Goal: Task Accomplishment & Management: Complete application form

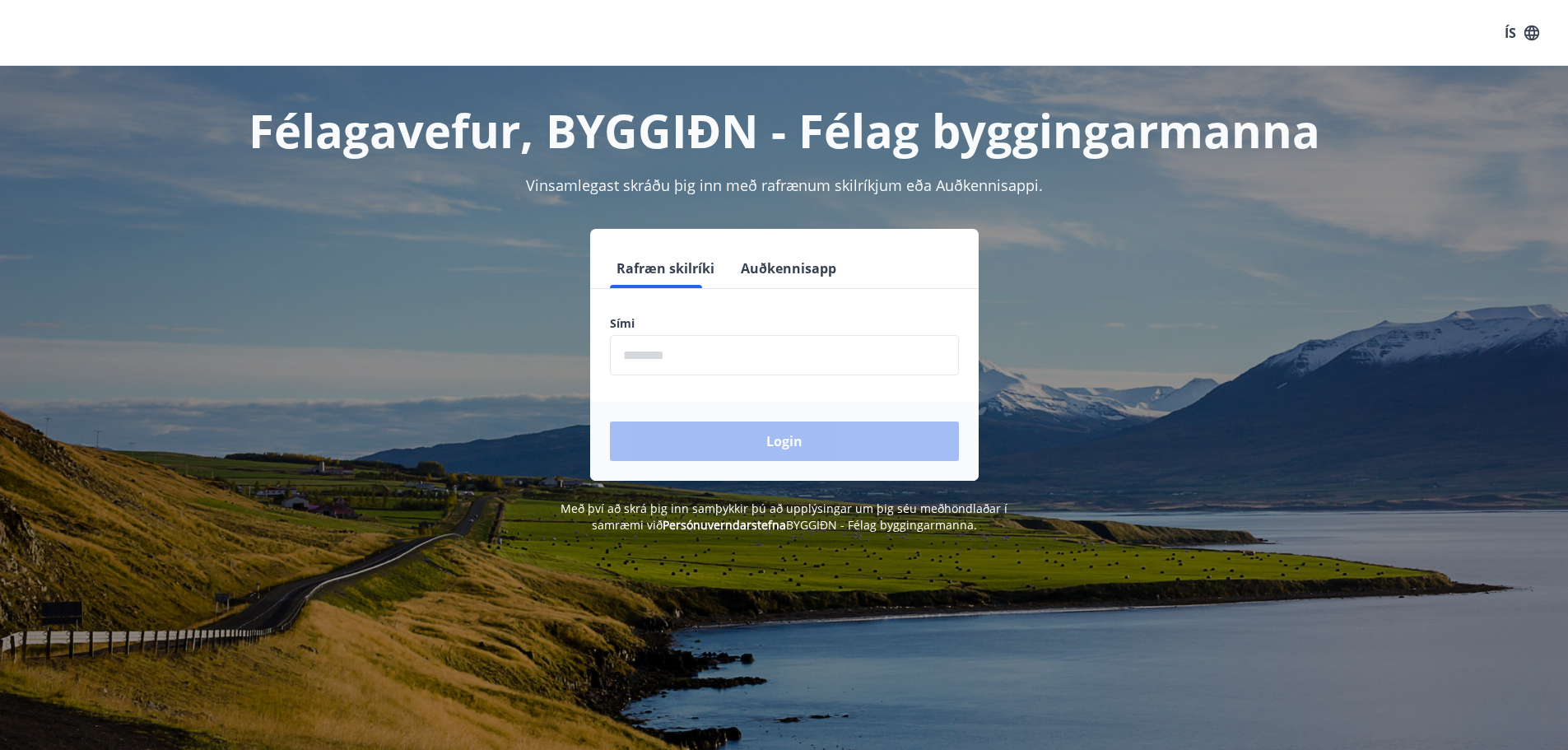
click at [783, 342] on input "phone" at bounding box center [784, 355] width 349 height 41
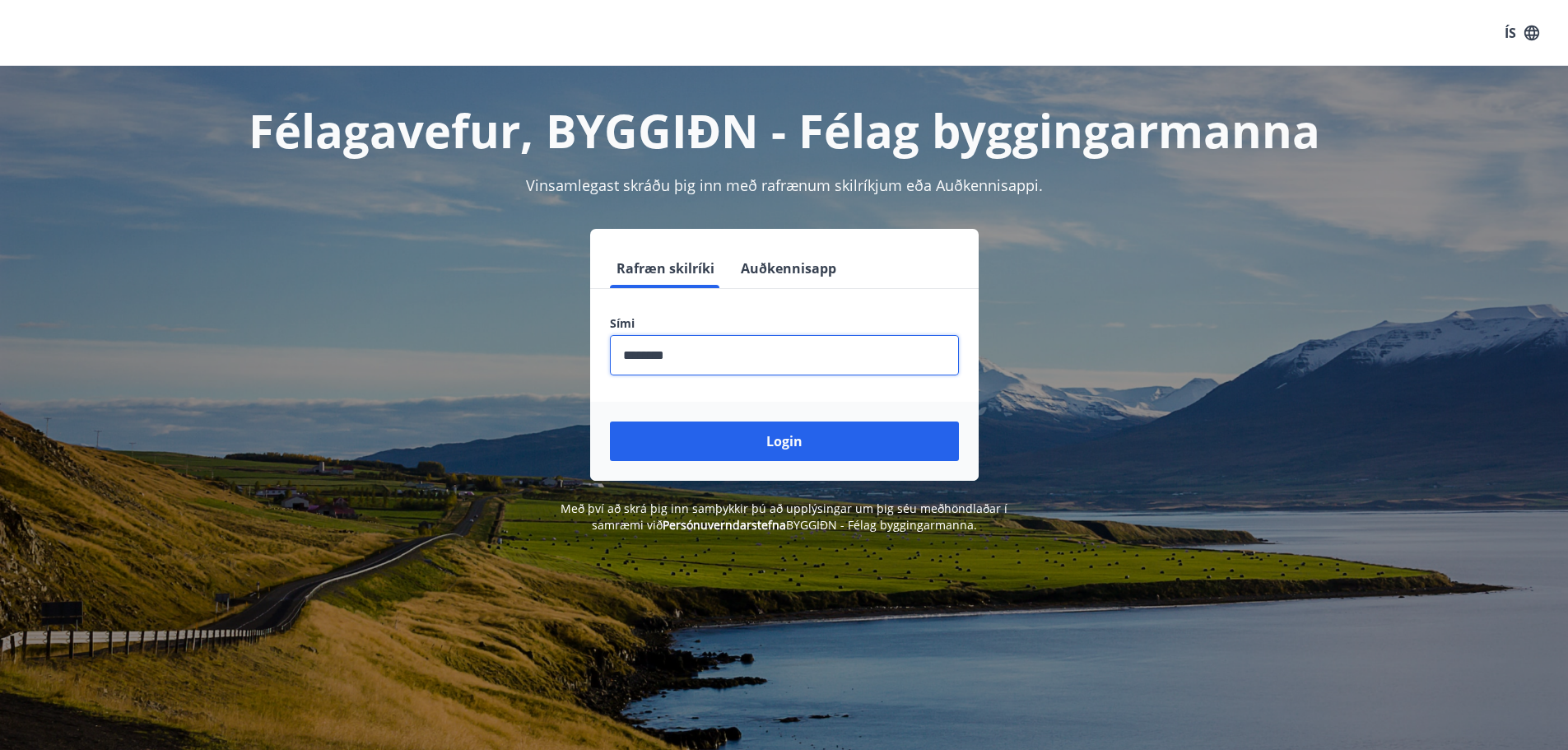
type input "********"
click at [610, 421] on button "Login" at bounding box center [784, 441] width 349 height 40
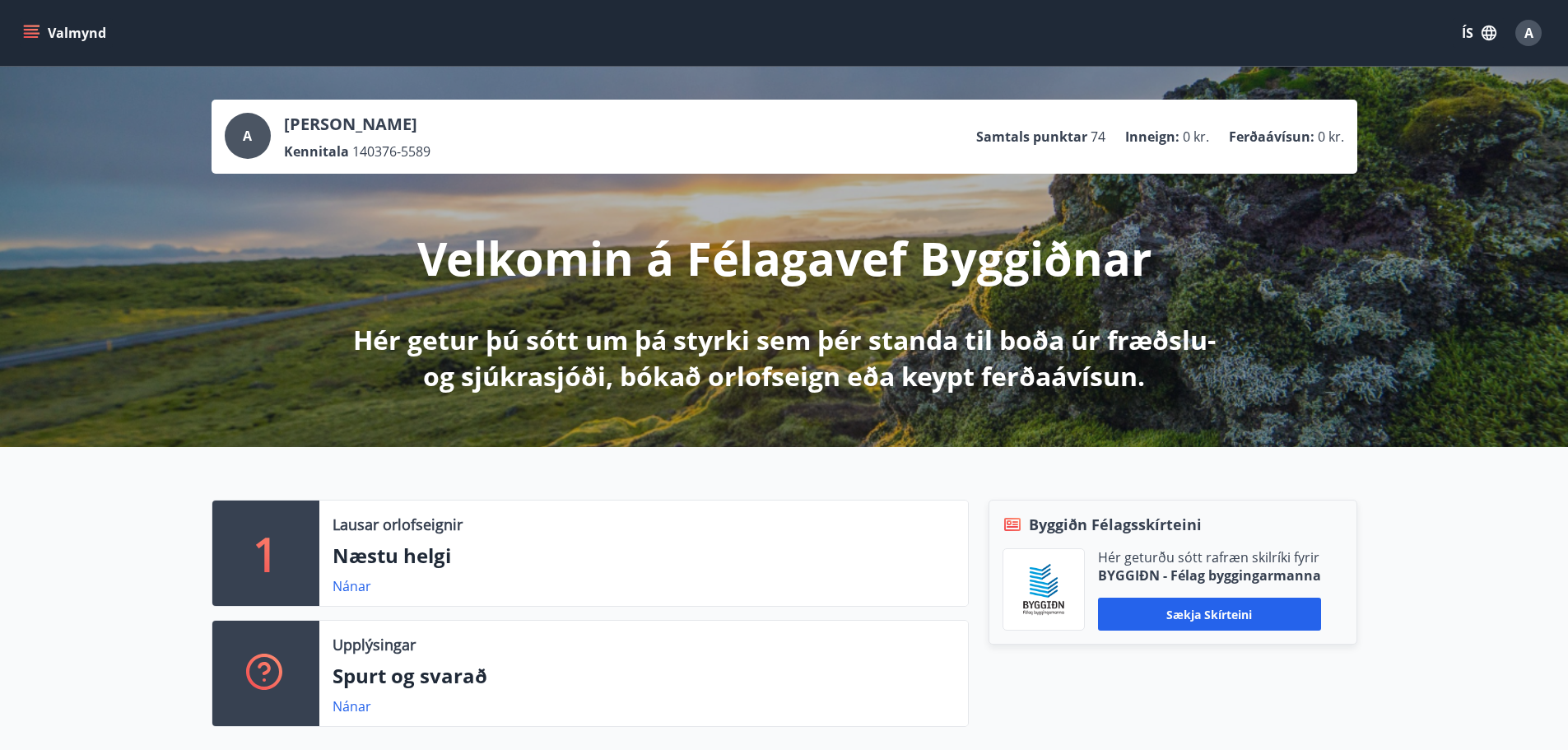
click at [40, 21] on button "Valmynd" at bounding box center [66, 33] width 93 height 30
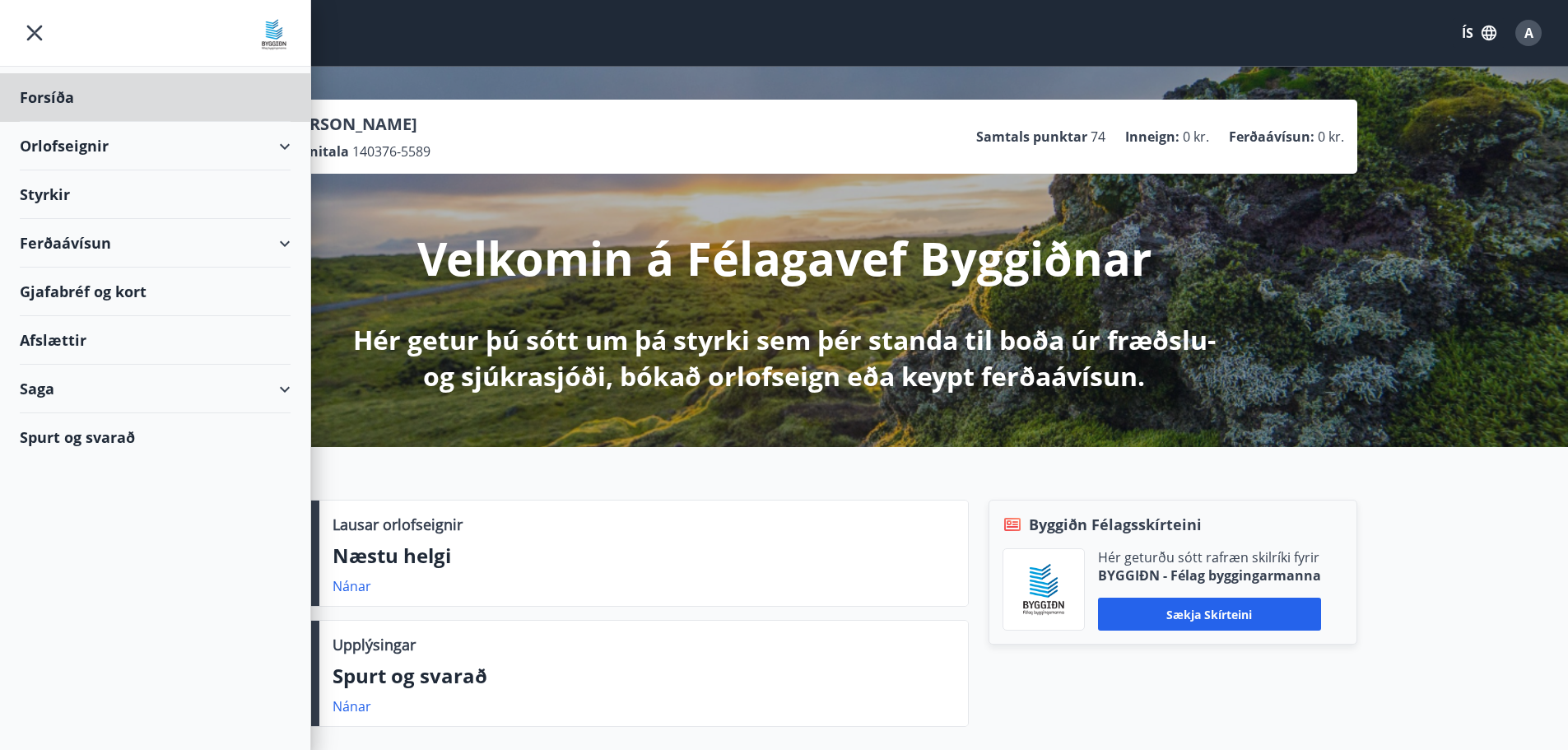
click at [79, 202] on div "Styrkir" at bounding box center [155, 194] width 270 height 49
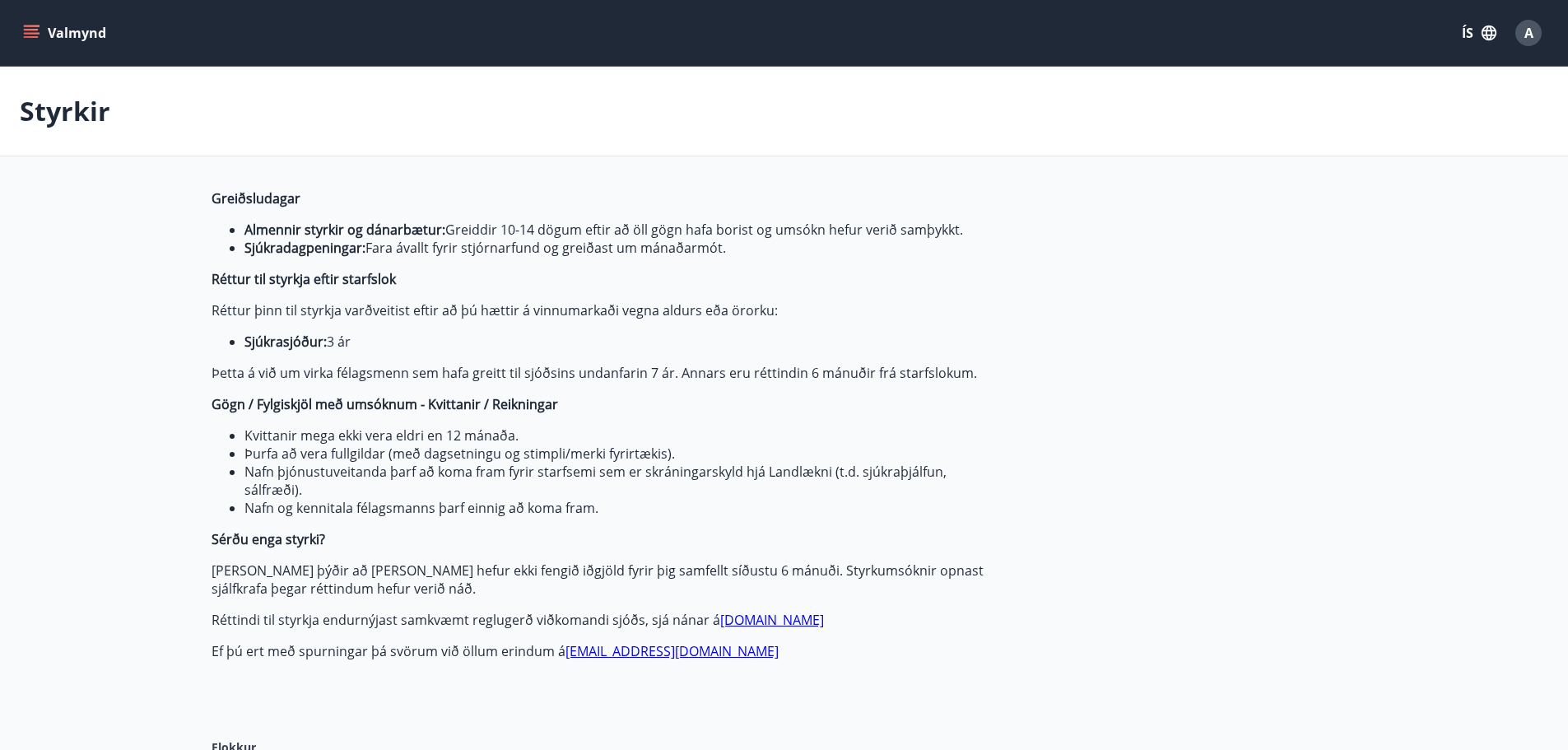
type input "***"
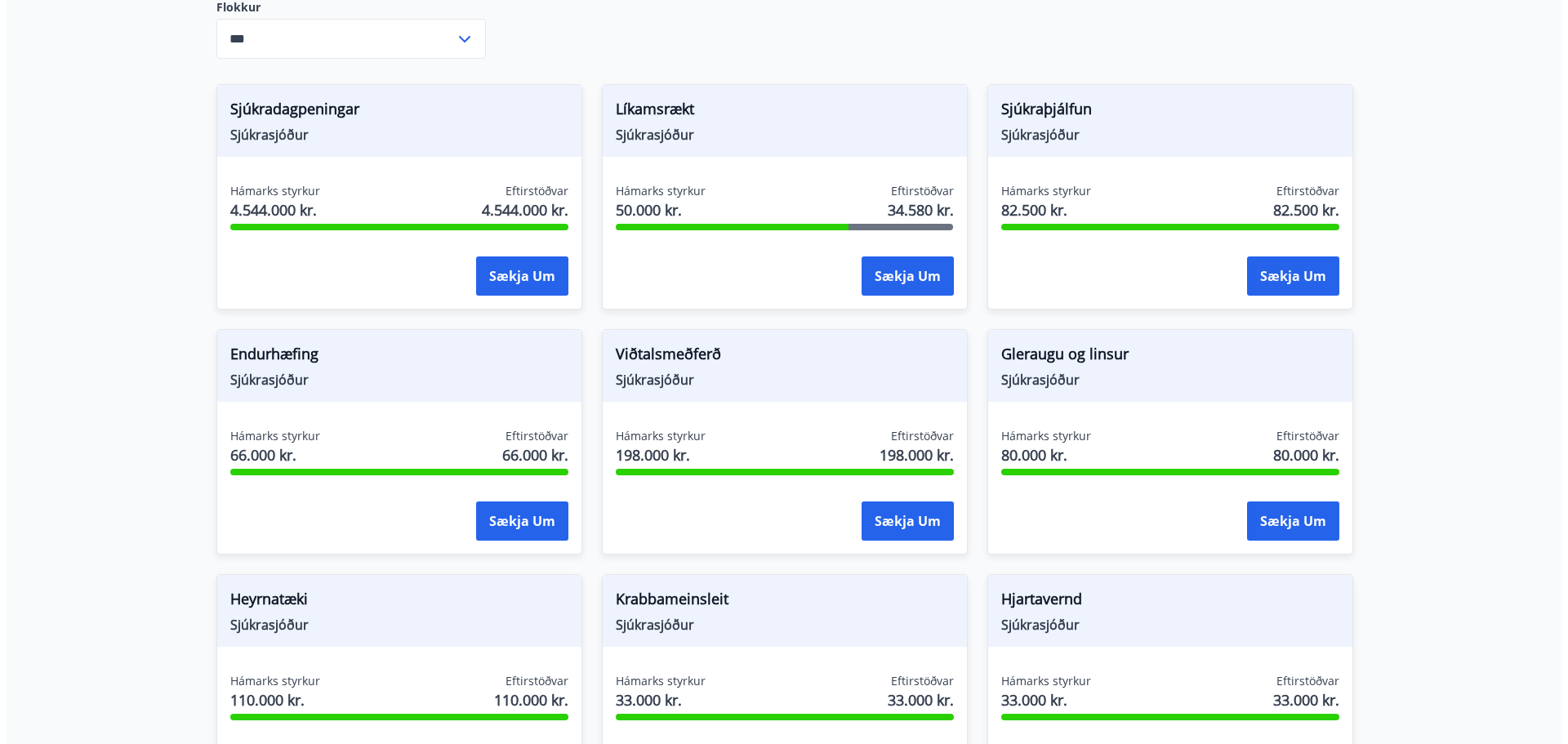
scroll to position [735, 0]
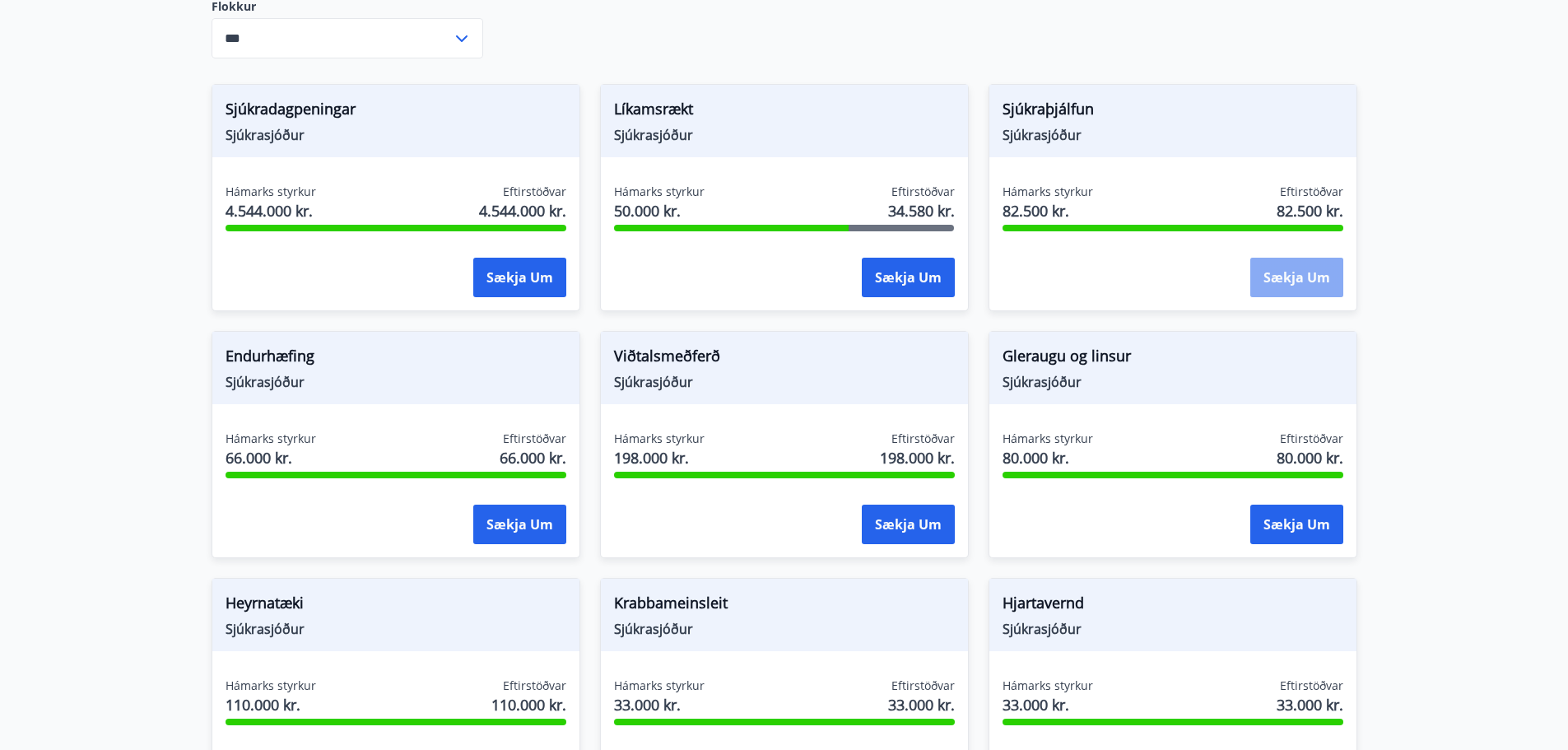
click at [1307, 276] on button "Sækja um" at bounding box center [1297, 277] width 93 height 40
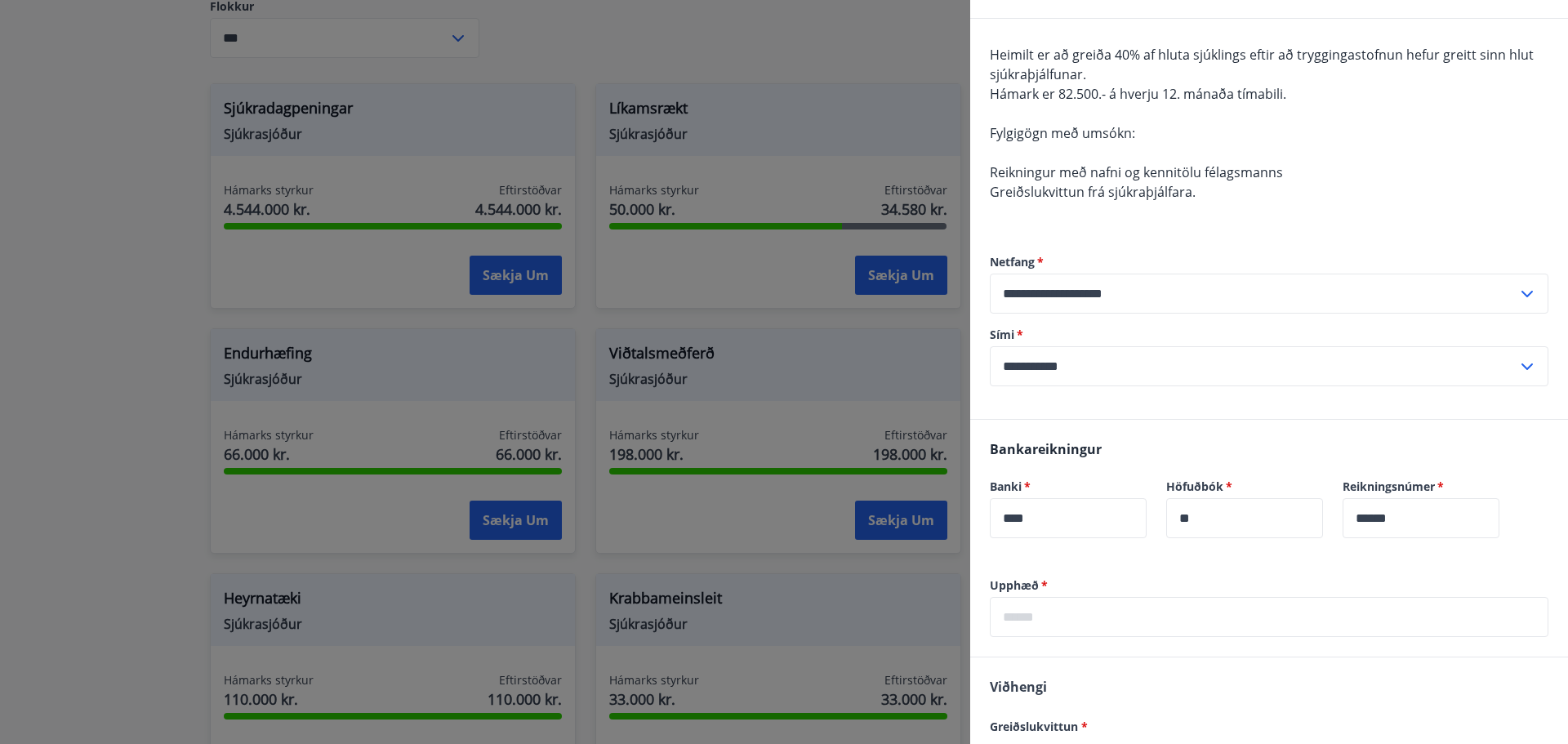
scroll to position [163, 0]
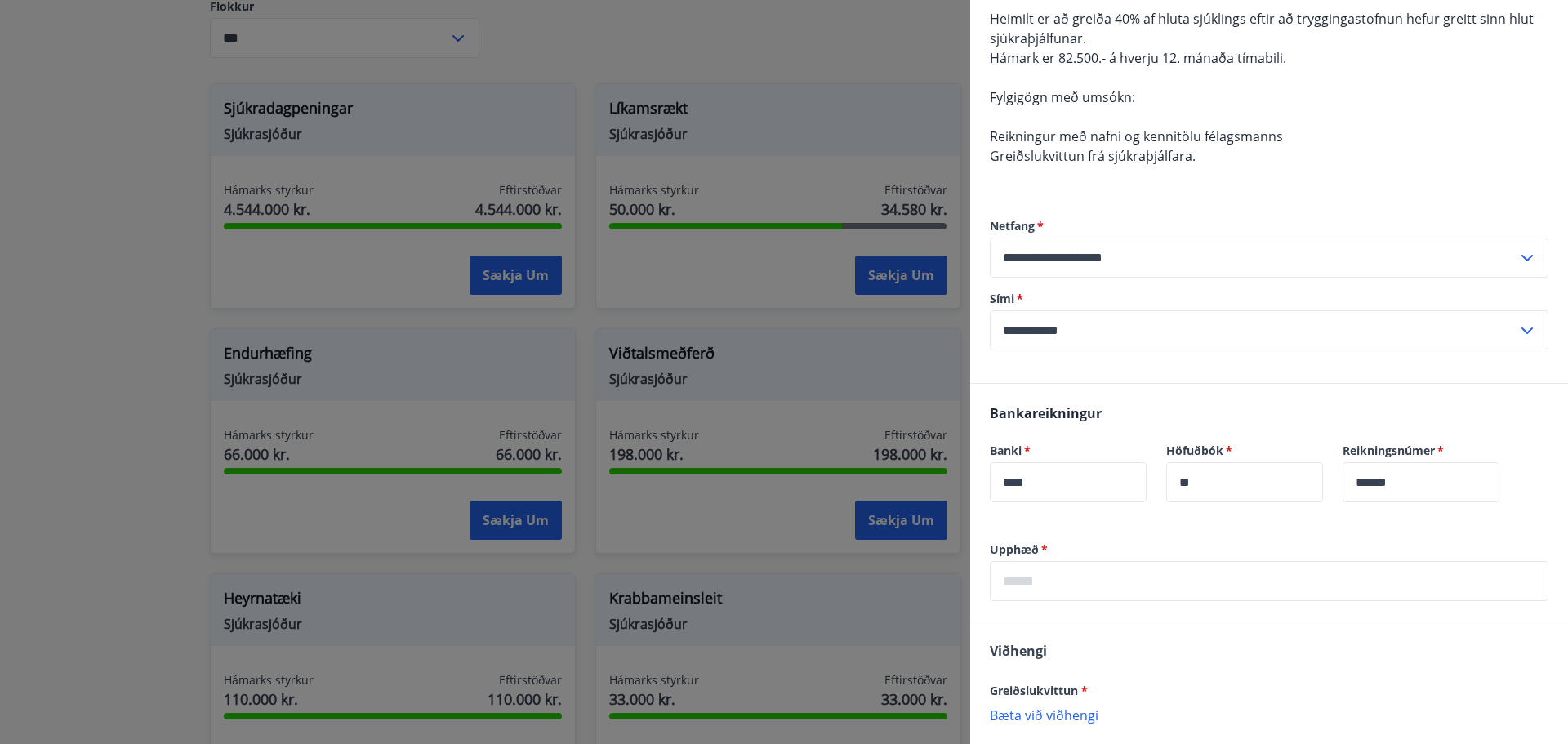
click at [1129, 588] on input "text" at bounding box center [1269, 581] width 558 height 40
type input "*****"
click at [1113, 618] on div "Upphæð   * ***** ​" at bounding box center [1269, 581] width 598 height 80
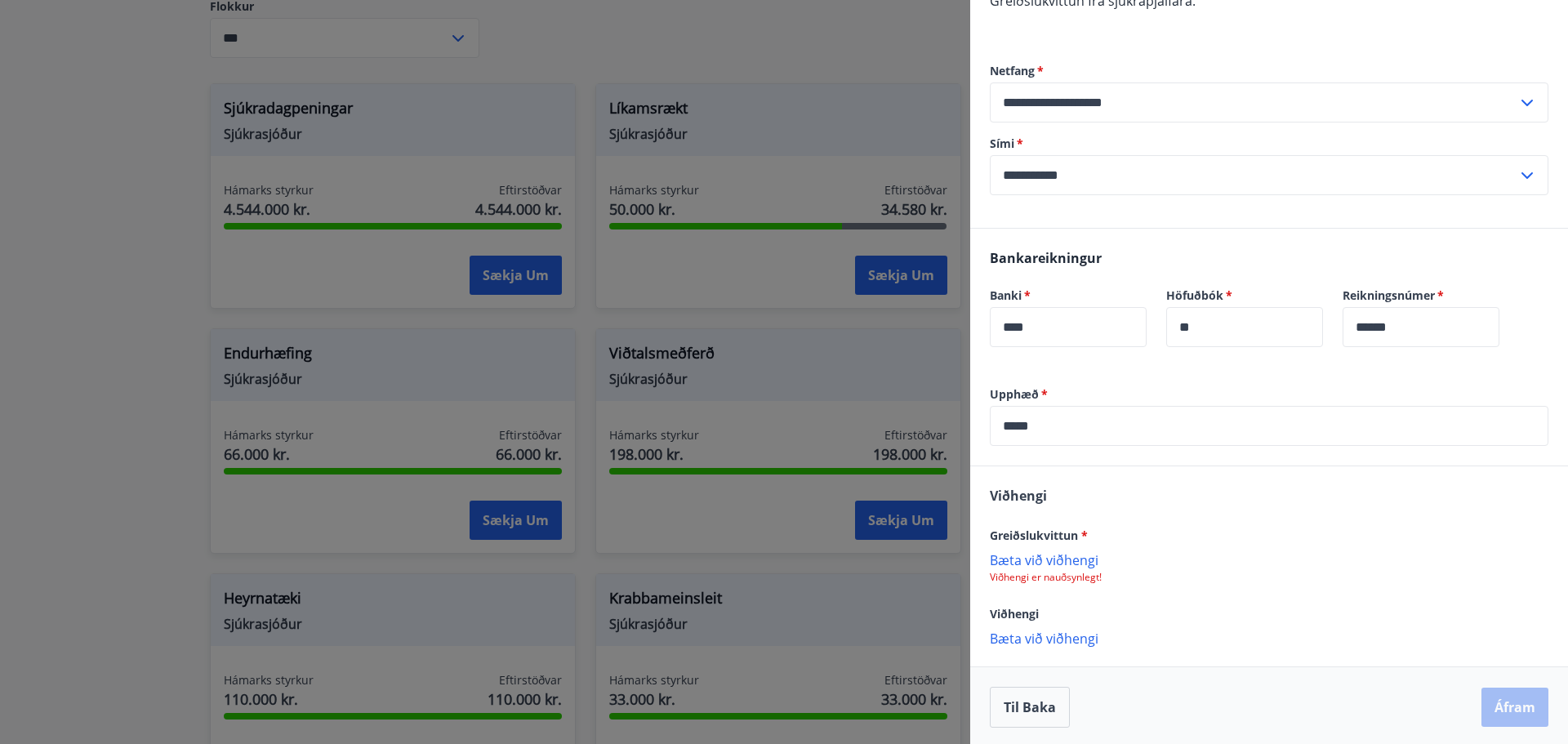
scroll to position [321, 0]
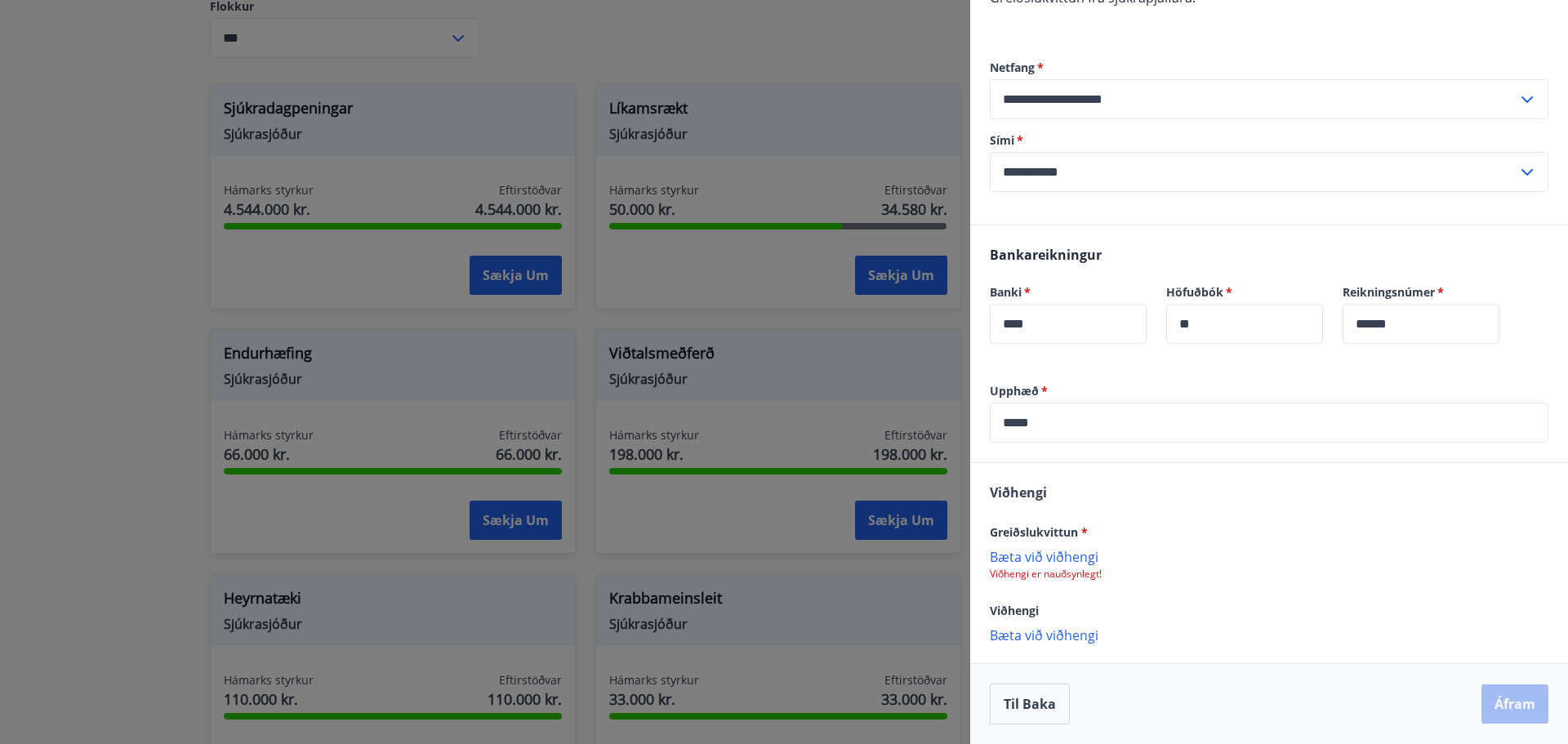
click at [1076, 554] on p "Bæta við viðhengi" at bounding box center [1269, 556] width 558 height 17
click at [1066, 635] on p "Bæta við viðhengi" at bounding box center [1269, 636] width 558 height 17
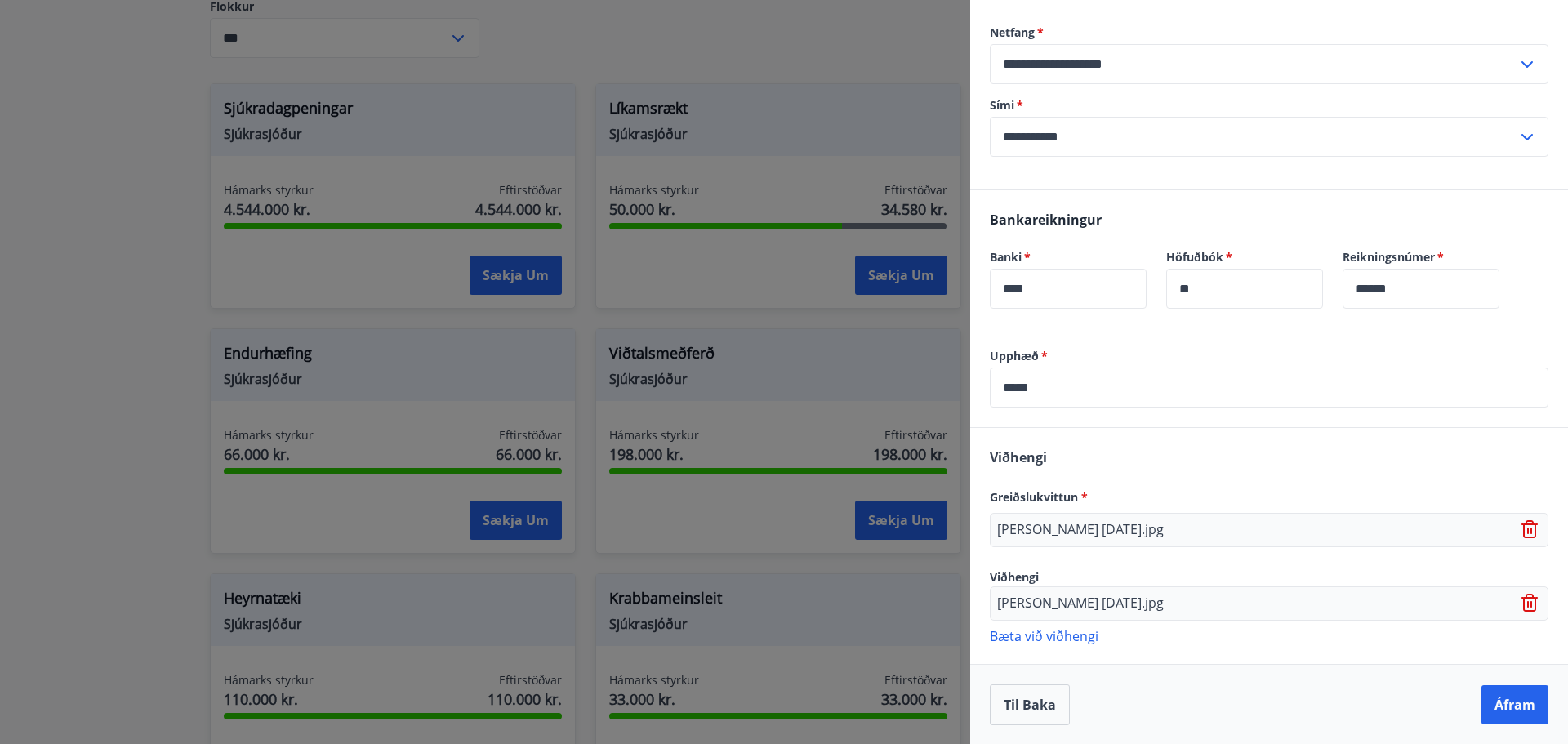
scroll to position [358, 0]
click at [1501, 699] on button "Áfram" at bounding box center [1515, 704] width 67 height 39
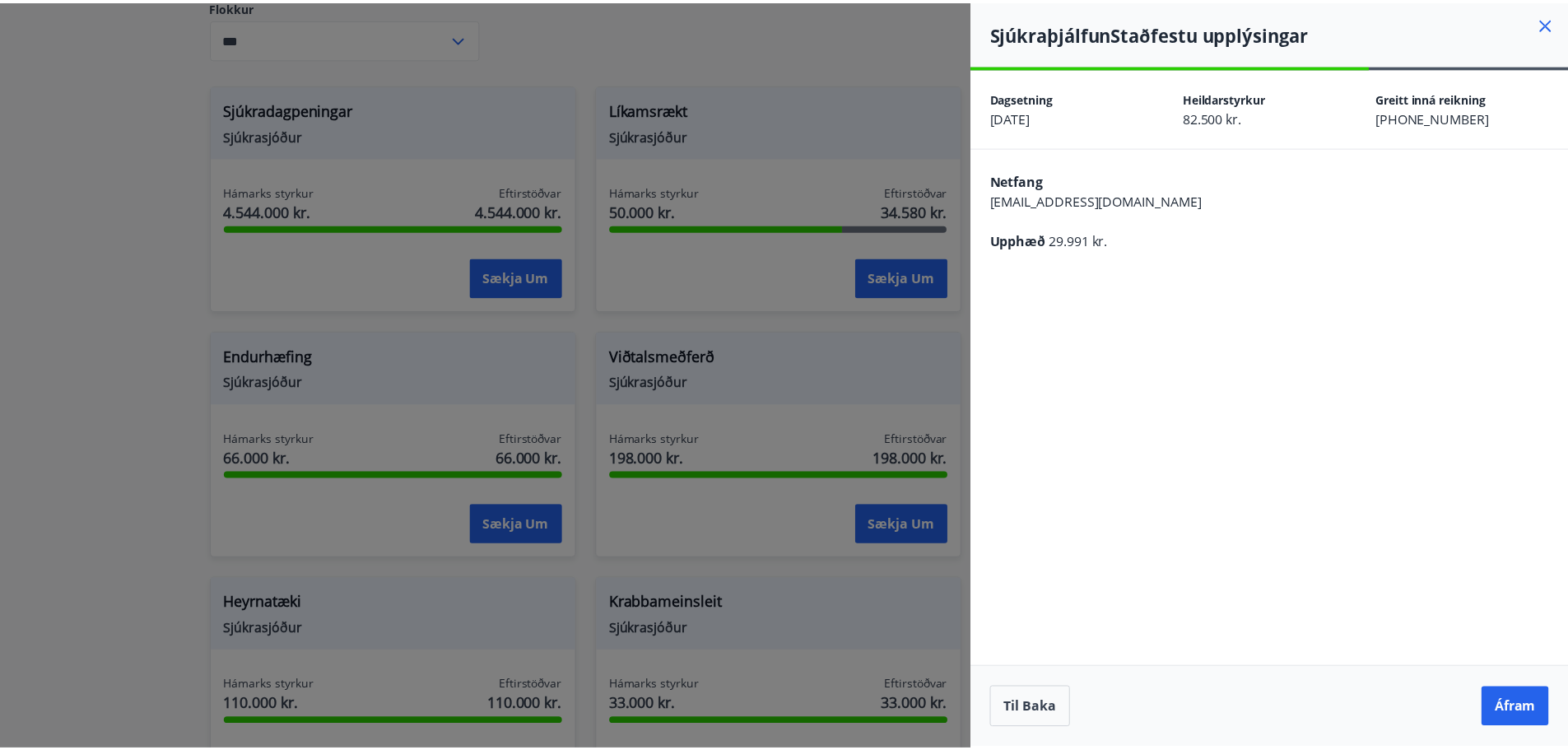
scroll to position [0, 0]
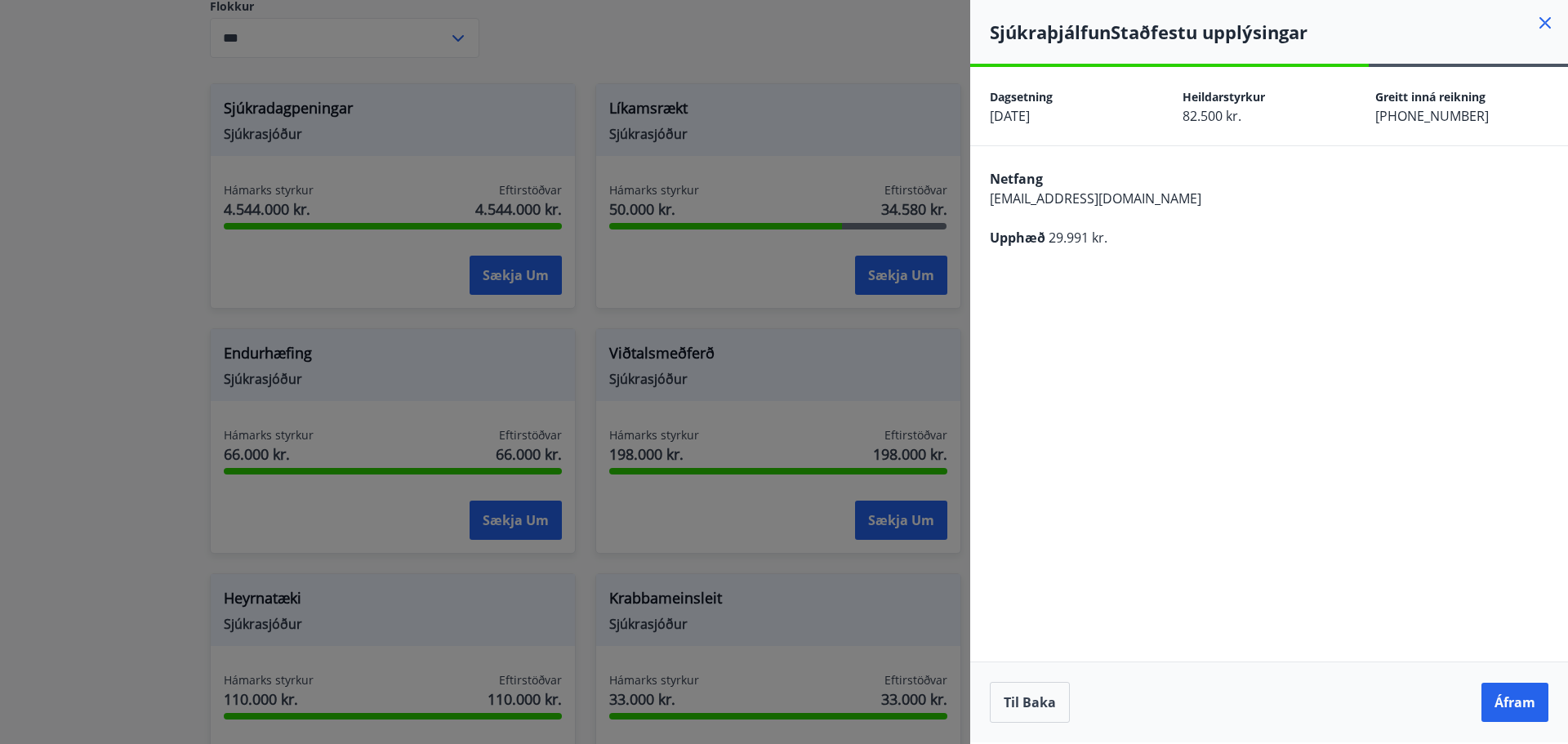
click at [1501, 699] on button "Áfram" at bounding box center [1515, 703] width 67 height 39
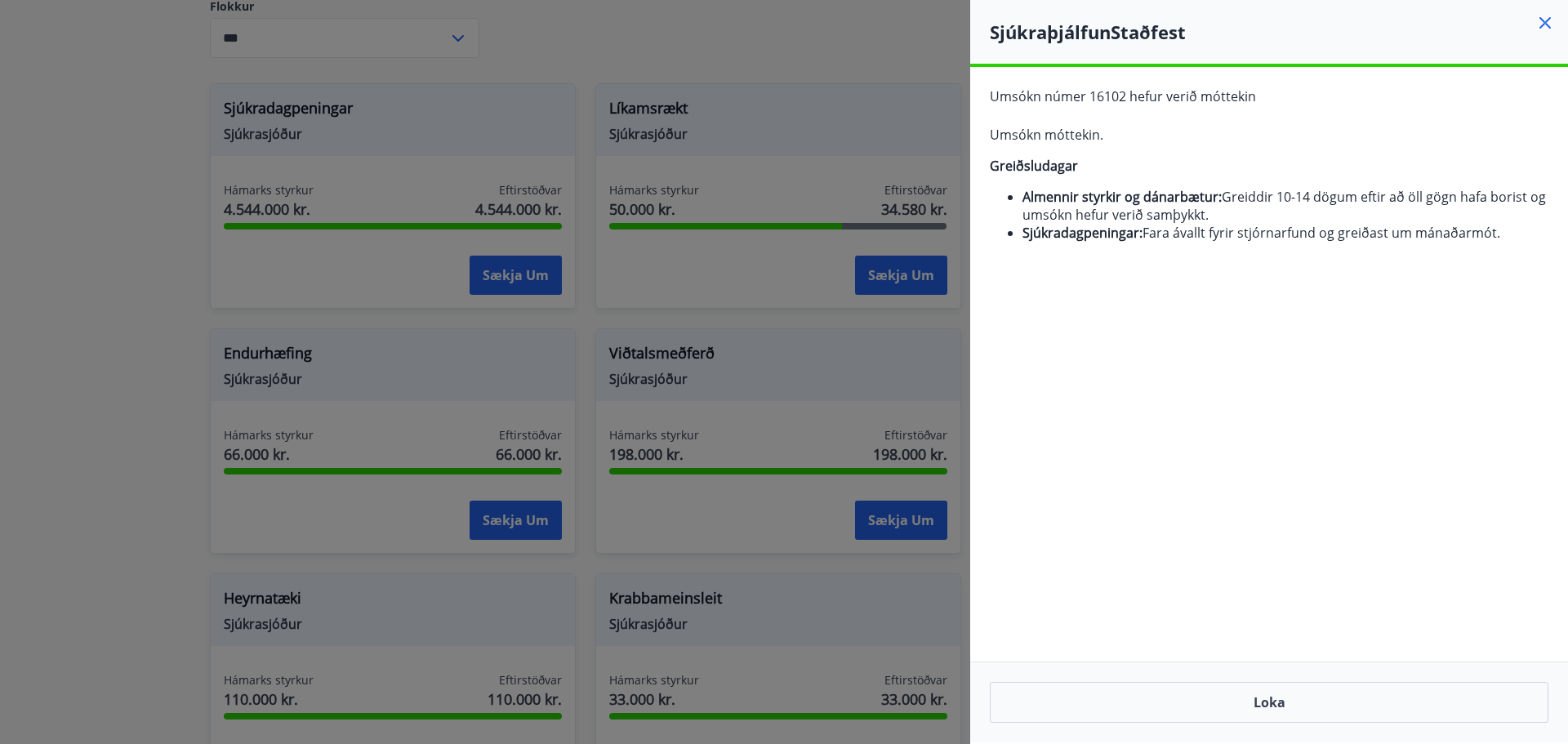
click at [1538, 20] on icon at bounding box center [1545, 23] width 20 height 20
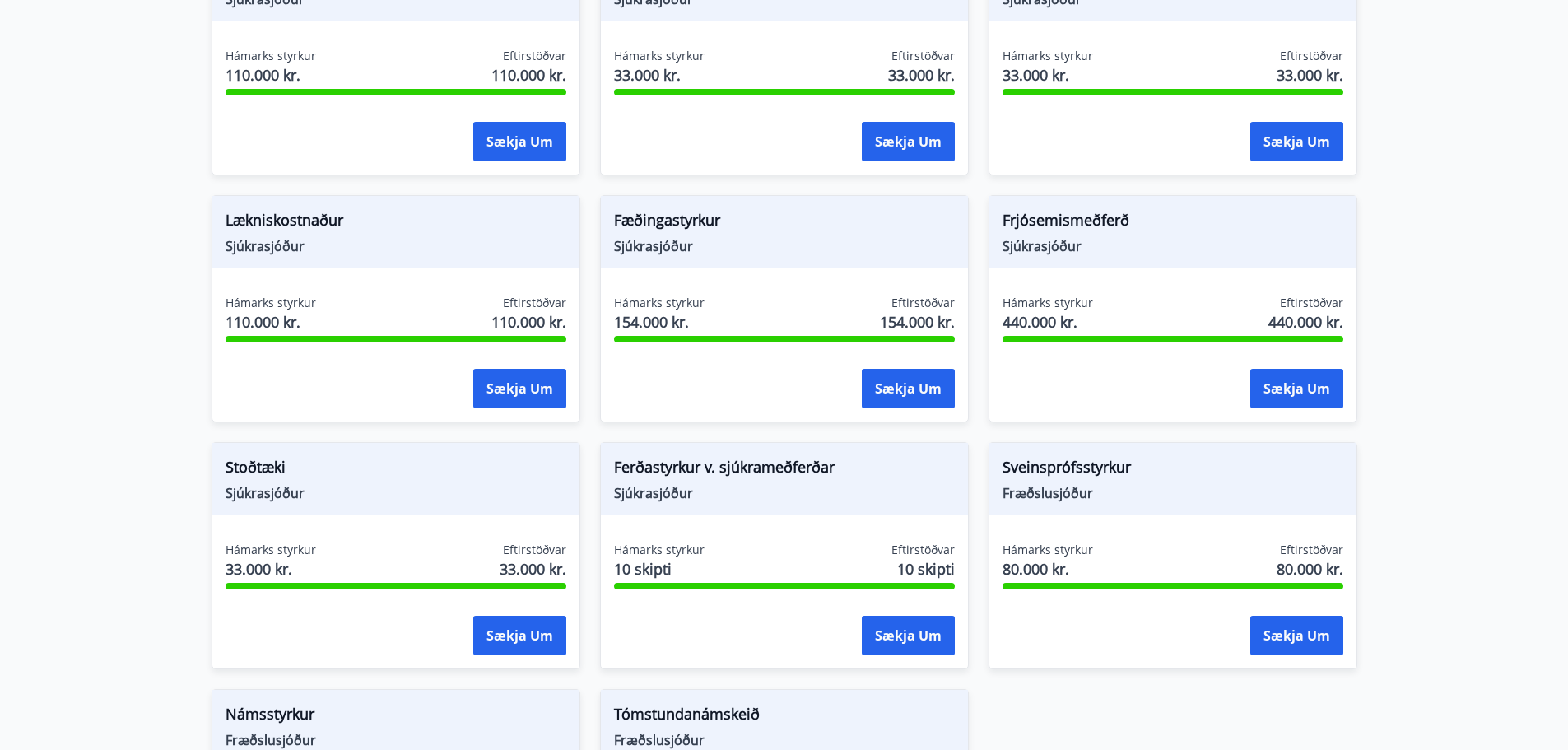
scroll to position [1400, 0]
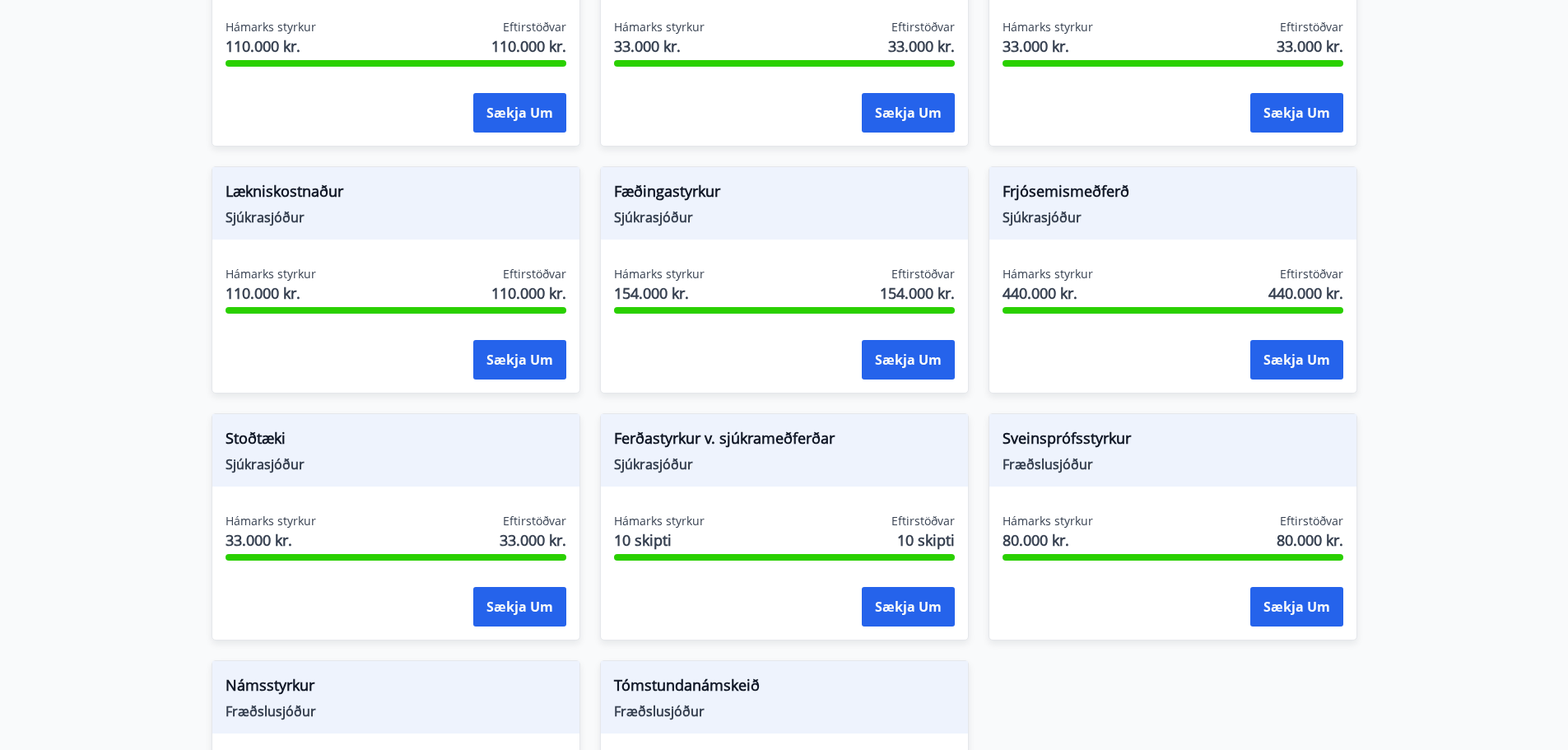
click at [1029, 206] on span "Frjósemismeðferð" at bounding box center [1173, 194] width 341 height 28
click at [1291, 368] on button "Sækja um" at bounding box center [1297, 360] width 93 height 40
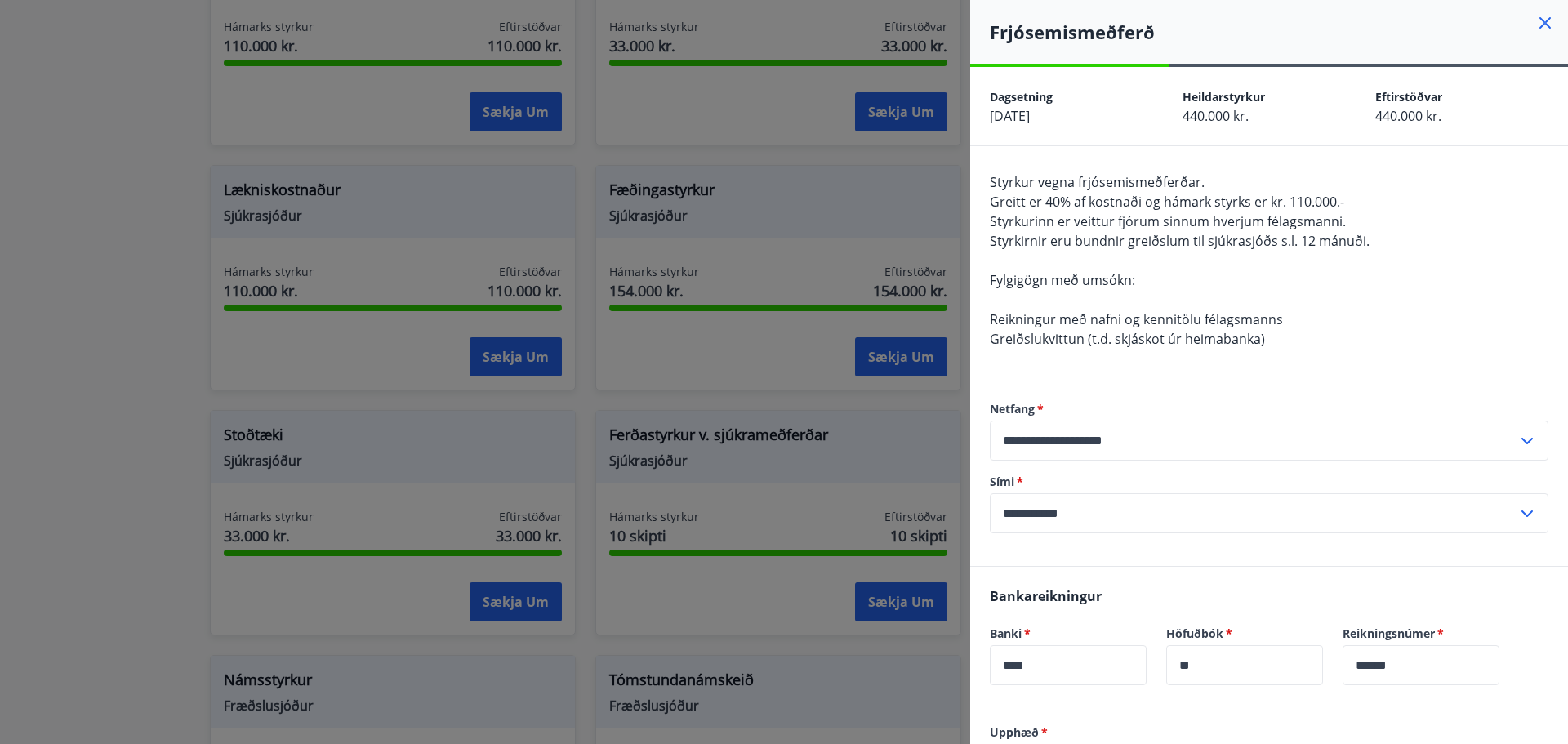
click at [1539, 24] on icon at bounding box center [1545, 23] width 12 height 12
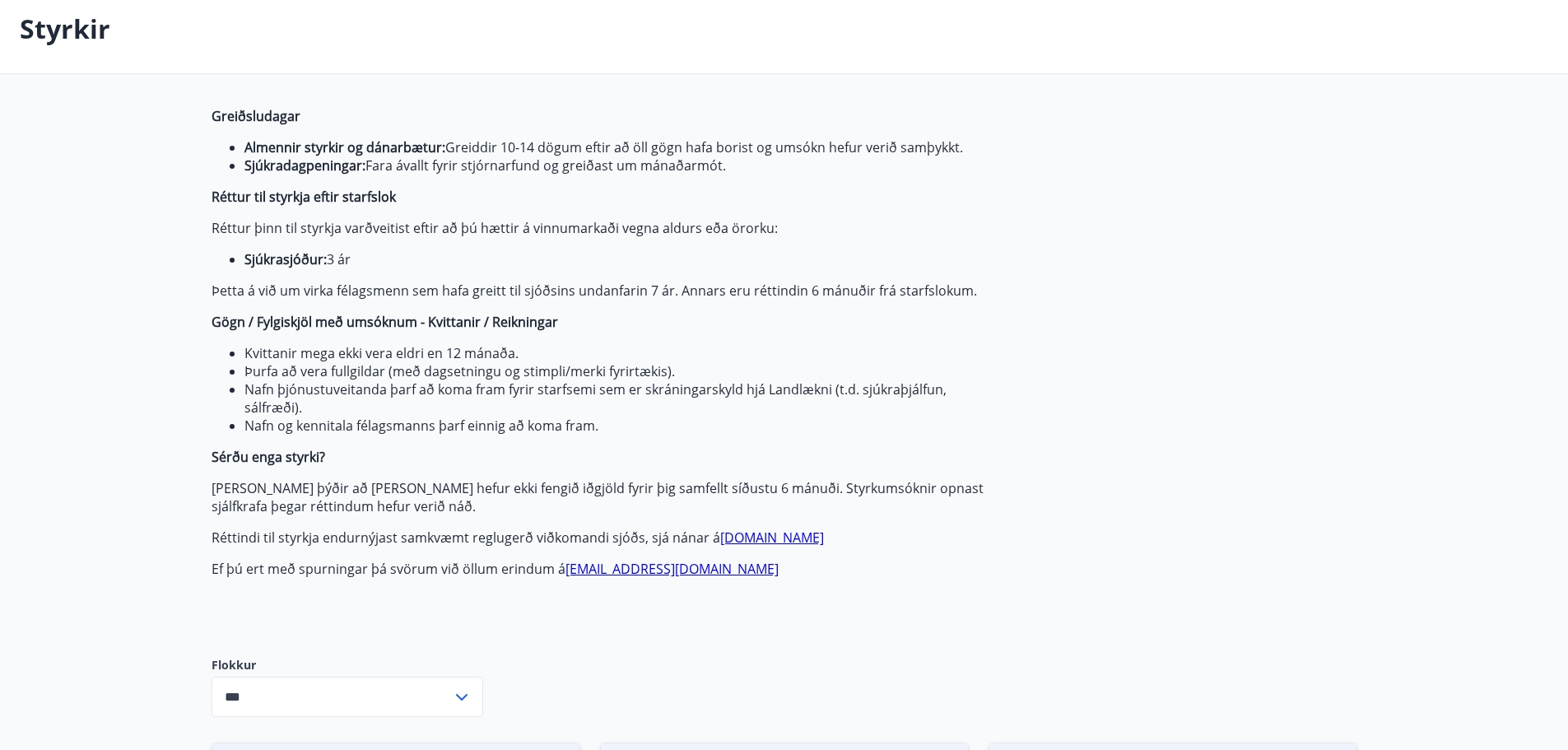
scroll to position [0, 0]
